Goal: Navigation & Orientation: Find specific page/section

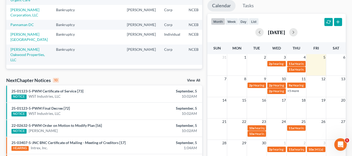
scroll to position [98, 0]
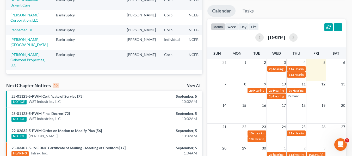
click at [196, 85] on link "View All" at bounding box center [193, 86] width 13 height 4
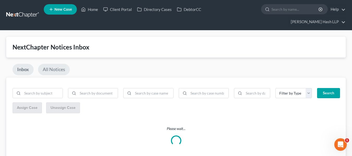
click at [67, 68] on link "All Notices" at bounding box center [54, 69] width 32 height 11
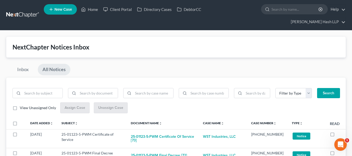
click at [26, 108] on span "View Unassigned Only" at bounding box center [38, 107] width 36 height 4
click at [25, 108] on input "View Unassigned Only" at bounding box center [23, 106] width 3 height 3
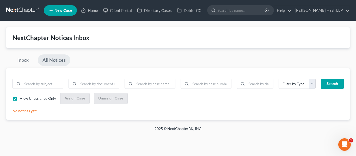
click at [20, 101] on label "View Unassigned Only" at bounding box center [38, 98] width 36 height 5
click at [22, 99] on input "View Unassigned Only" at bounding box center [23, 97] width 3 height 3
checkbox input "false"
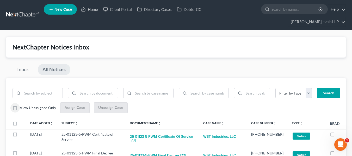
click at [21, 10] on link at bounding box center [22, 14] width 33 height 9
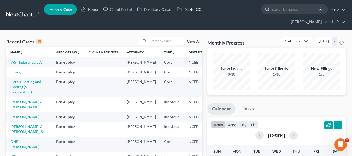
click at [179, 8] on icon at bounding box center [179, 10] width 4 height 4
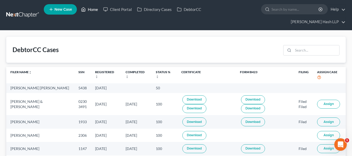
click at [87, 10] on link "Home" at bounding box center [89, 9] width 22 height 9
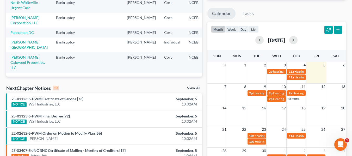
scroll to position [104, 0]
